Goal: Transaction & Acquisition: Subscribe to service/newsletter

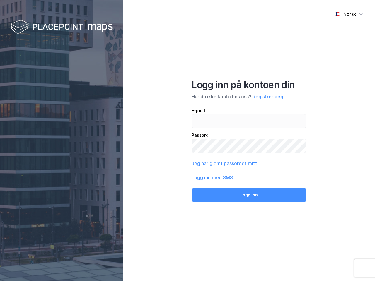
click at [188, 141] on div "Norsk Logg inn på kontoen din Har du ikke konto hos oss? Registrer deg E-post P…" at bounding box center [249, 140] width 252 height 281
click at [62, 27] on img at bounding box center [61, 27] width 103 height 17
click at [349, 14] on div "Norsk" at bounding box center [350, 14] width 13 height 7
click at [268, 97] on button "Registrer deg" at bounding box center [268, 96] width 31 height 7
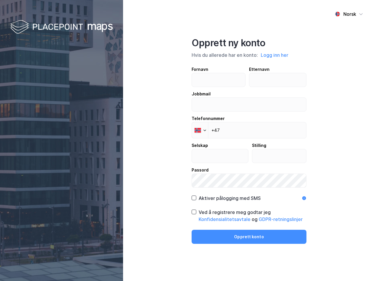
click at [249, 195] on div "Opprett ny konto Hvis du allerede har en konto: Logg inn her Fornavn Etternavn …" at bounding box center [249, 140] width 115 height 207
